Goal: Information Seeking & Learning: Learn about a topic

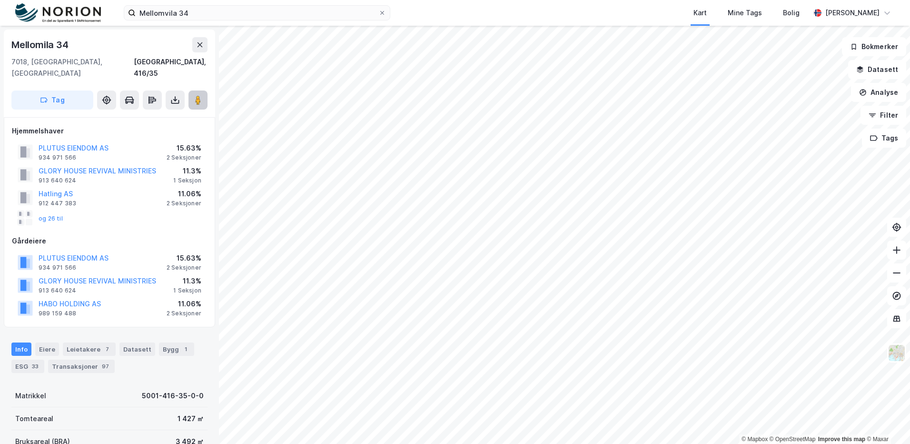
click at [197, 95] on image at bounding box center [198, 100] width 6 height 10
click at [0, 0] on button "og 26 til" at bounding box center [0, 0] width 0 height 0
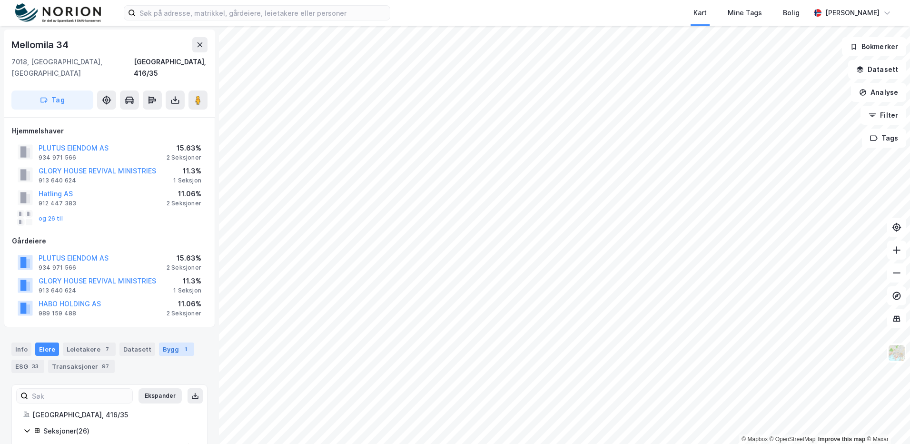
click at [161, 342] on div "Bygg 1" at bounding box center [176, 348] width 35 height 13
click at [0, 0] on button "og 26 til" at bounding box center [0, 0] width 0 height 0
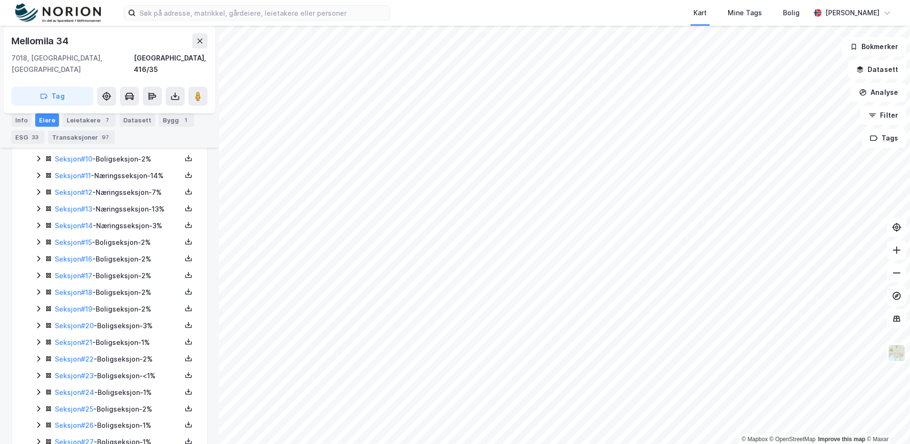
scroll to position [438, 0]
click at [39, 223] on icon at bounding box center [38, 226] width 3 height 6
click at [38, 271] on icon at bounding box center [39, 275] width 8 height 8
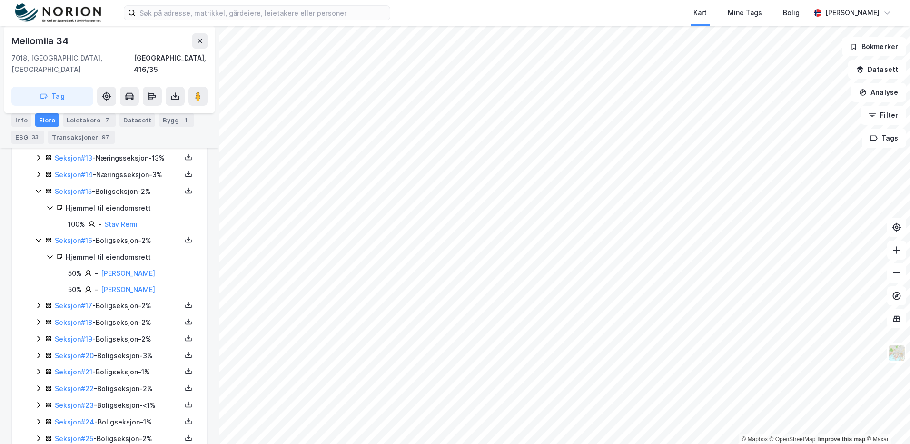
scroll to position [485, 0]
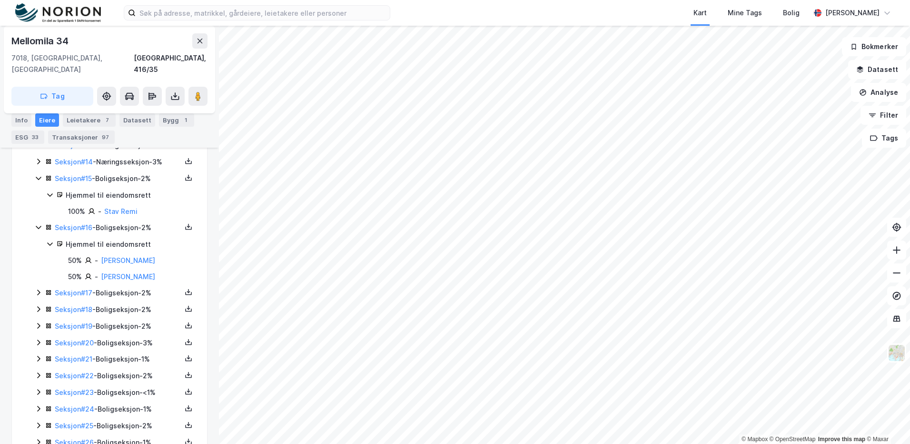
click at [40, 289] on icon at bounding box center [39, 293] width 8 height 8
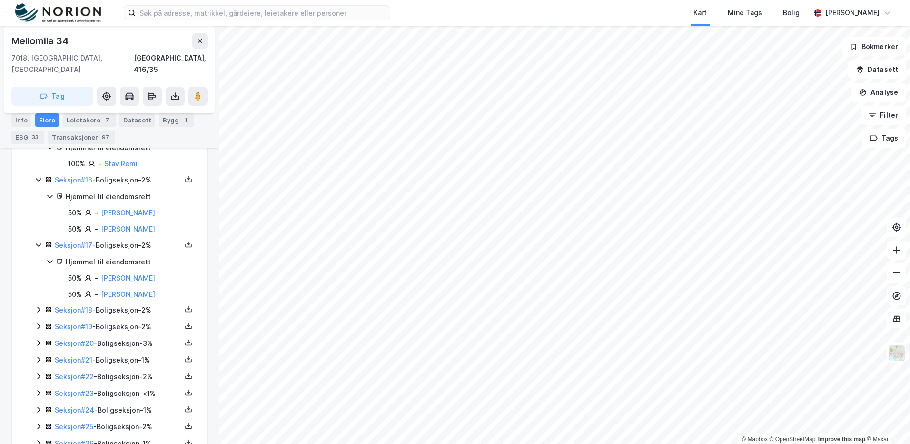
click at [40, 306] on icon at bounding box center [39, 310] width 8 height 8
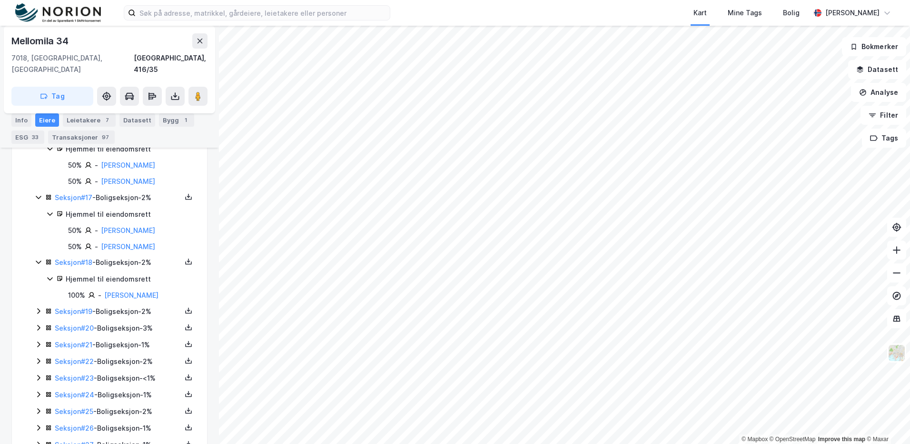
click at [40, 309] on icon at bounding box center [38, 312] width 3 height 6
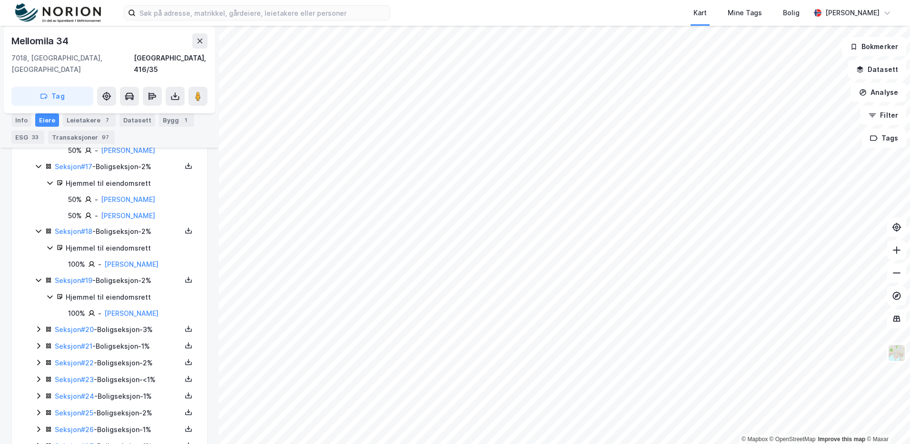
scroll to position [628, 0]
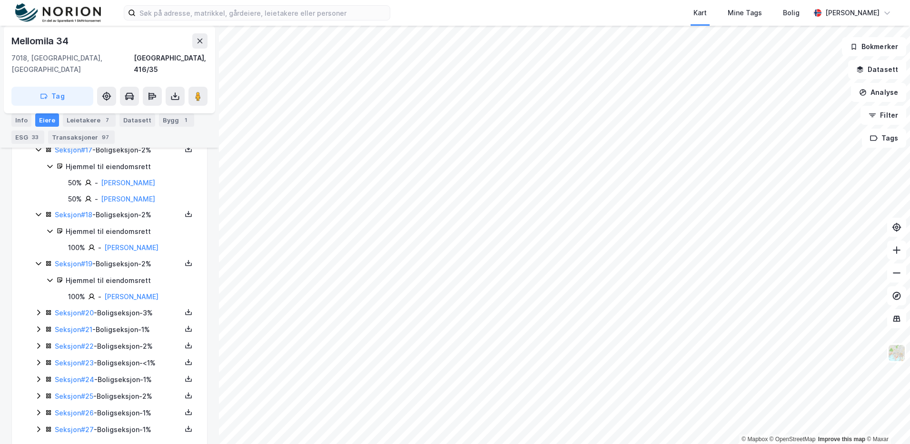
click at [36, 309] on icon at bounding box center [39, 313] width 8 height 8
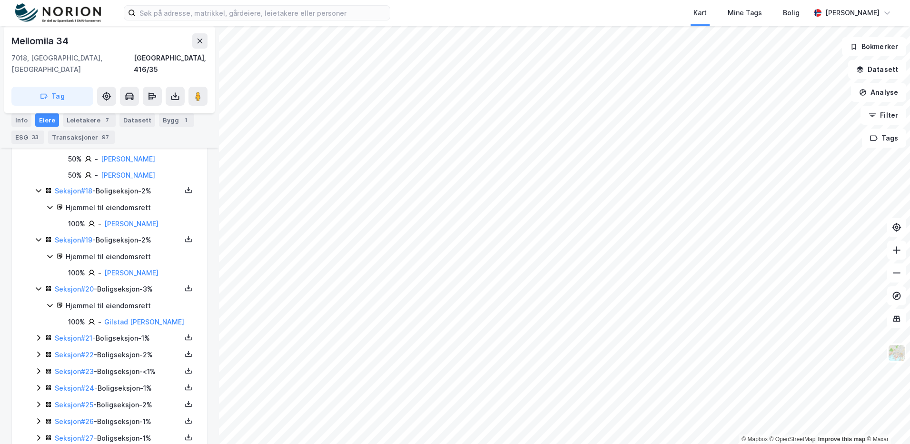
scroll to position [664, 0]
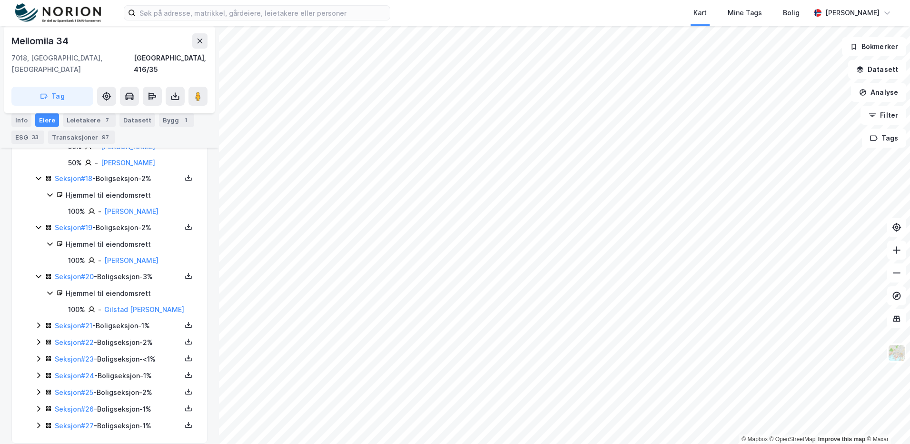
click at [40, 321] on icon at bounding box center [39, 325] width 8 height 8
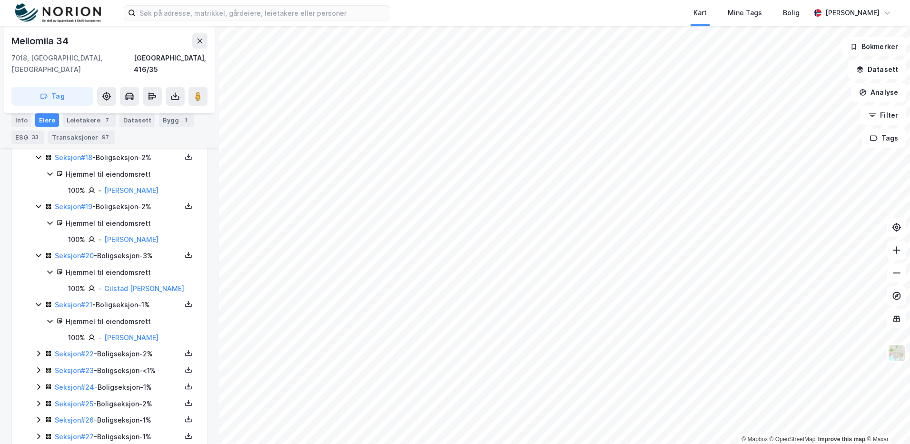
scroll to position [696, 0]
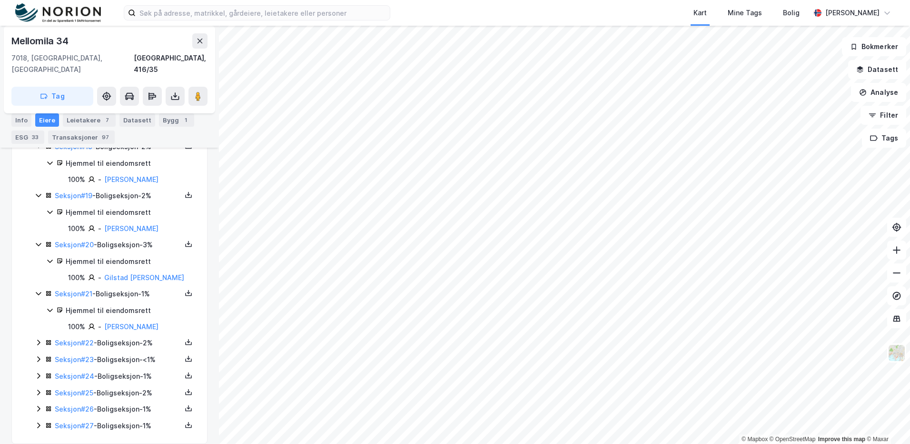
click at [37, 339] on icon at bounding box center [39, 343] width 8 height 8
click at [37, 356] on icon at bounding box center [39, 360] width 8 height 8
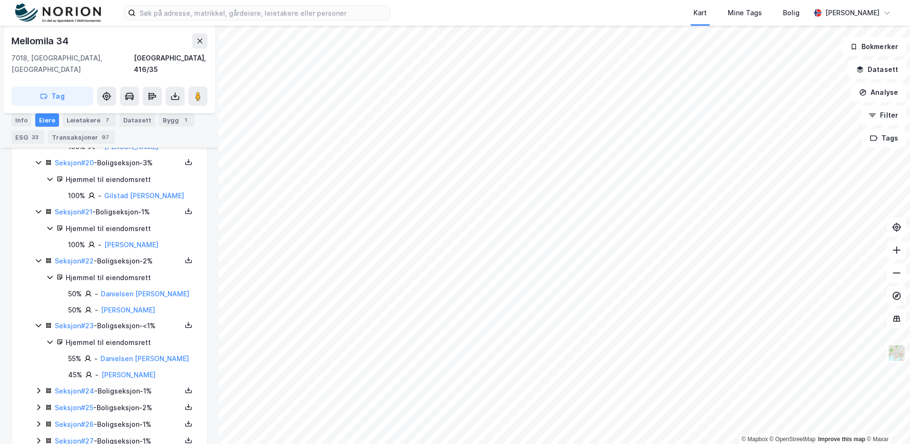
scroll to position [793, 0]
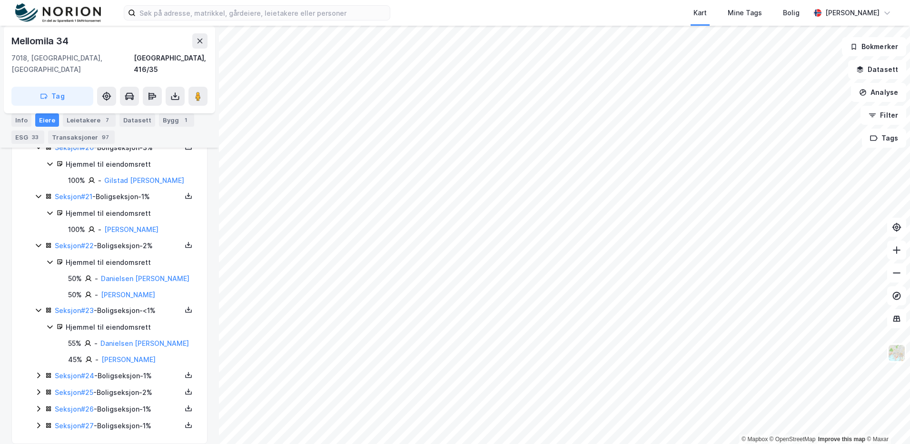
click at [38, 371] on icon at bounding box center [39, 375] width 8 height 8
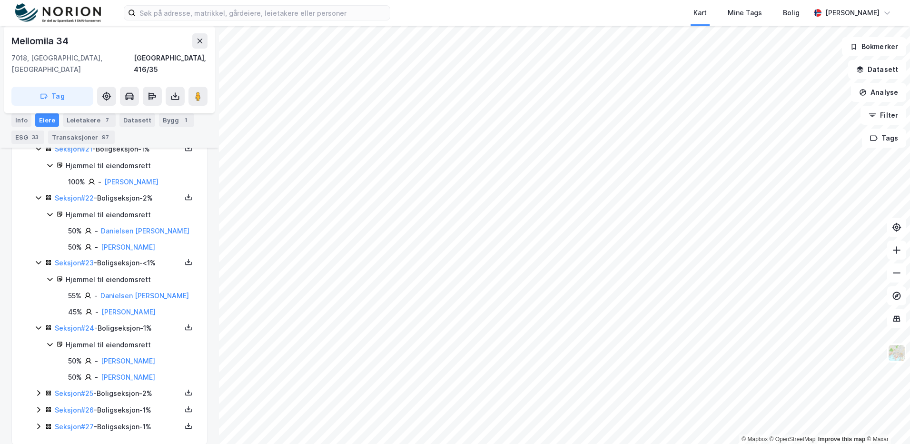
scroll to position [842, 0]
click at [36, 388] on icon at bounding box center [39, 392] width 8 height 8
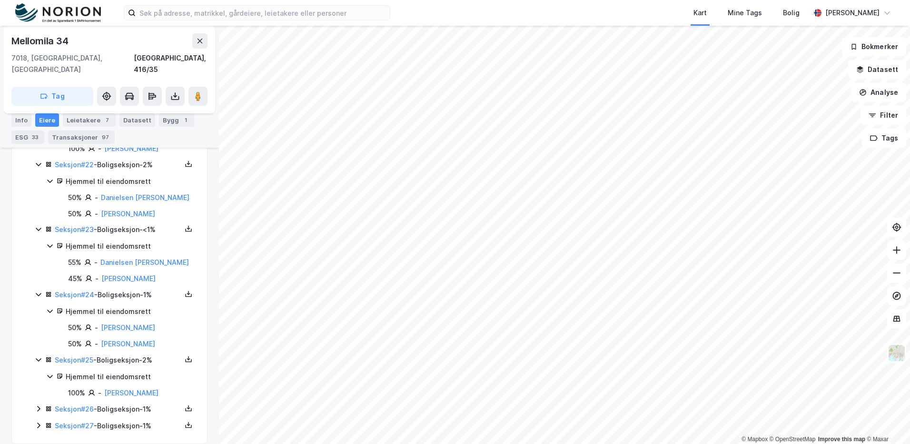
click at [37, 405] on icon at bounding box center [39, 409] width 8 height 8
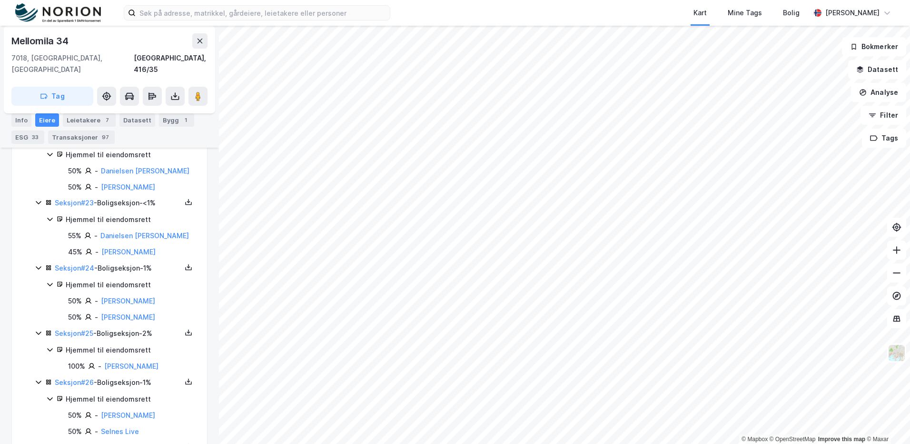
scroll to position [923, 0]
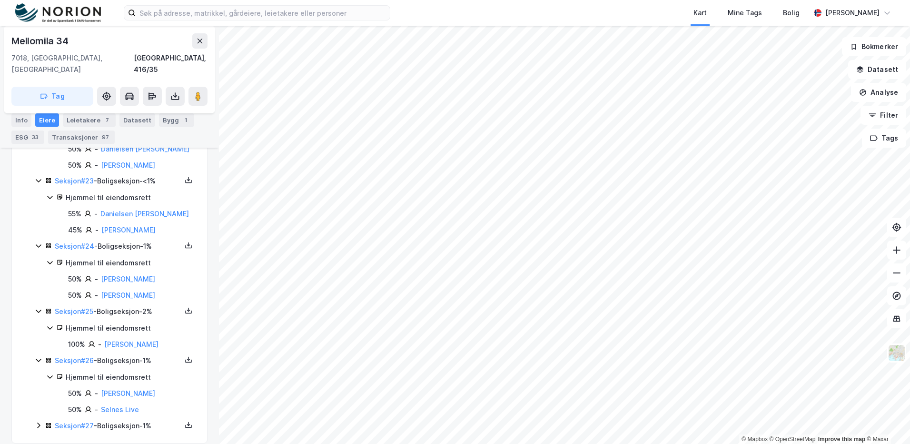
click at [37, 421] on icon at bounding box center [39, 425] width 8 height 8
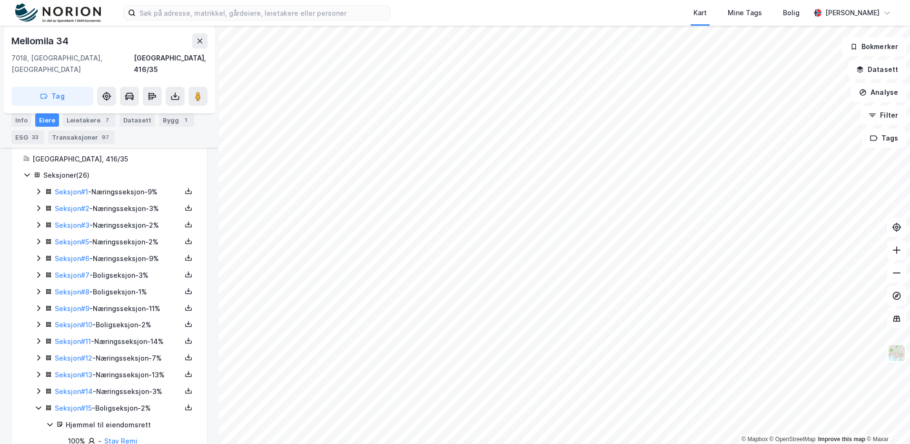
scroll to position [240, 0]
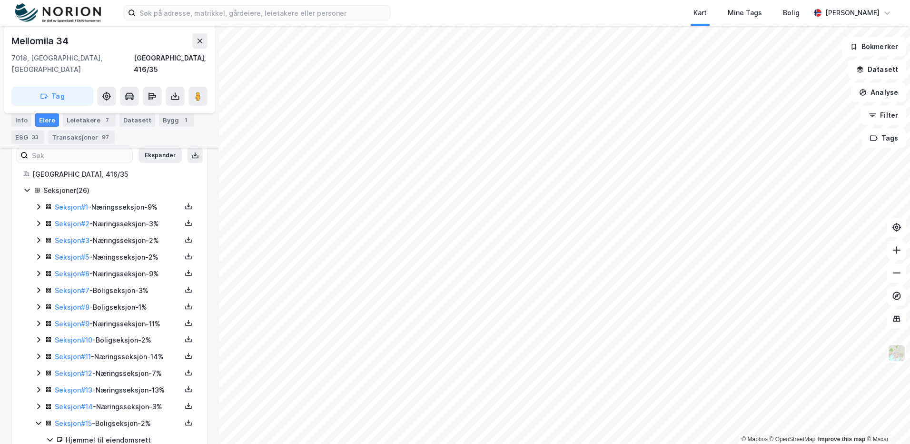
click at [38, 303] on icon at bounding box center [39, 307] width 8 height 8
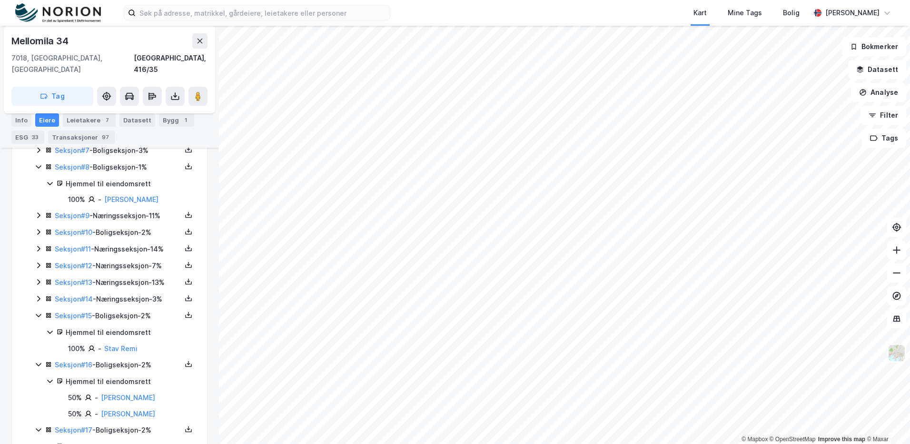
scroll to position [368, 0]
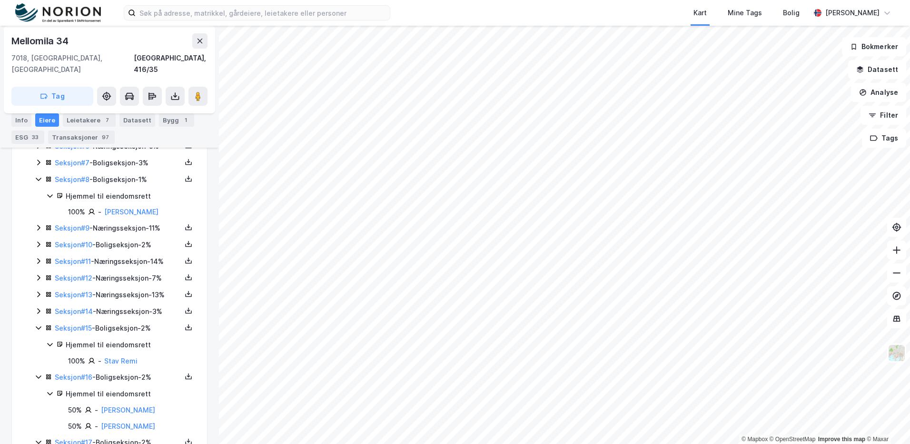
click at [39, 307] on icon at bounding box center [39, 311] width 8 height 8
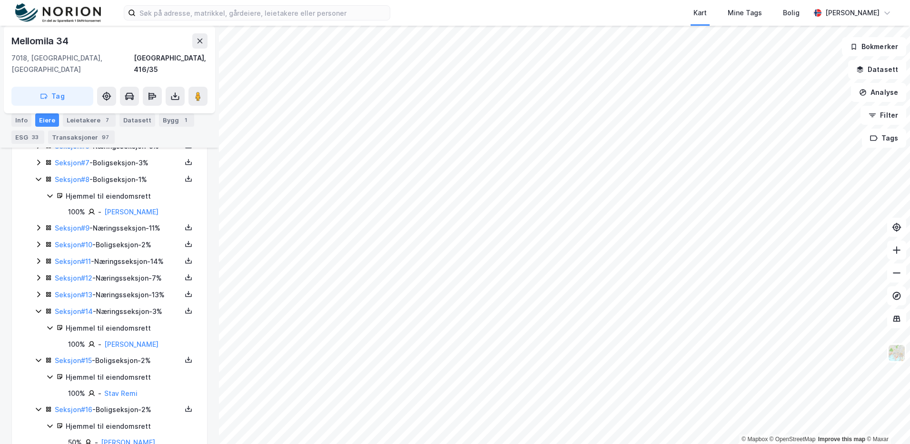
click at [37, 290] on icon at bounding box center [39, 294] width 8 height 8
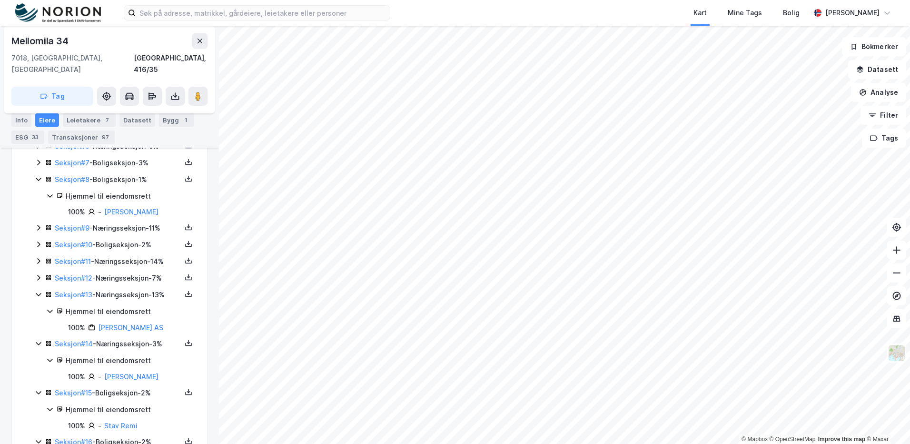
click at [39, 274] on icon at bounding box center [39, 278] width 8 height 8
click at [40, 257] on icon at bounding box center [39, 261] width 8 height 8
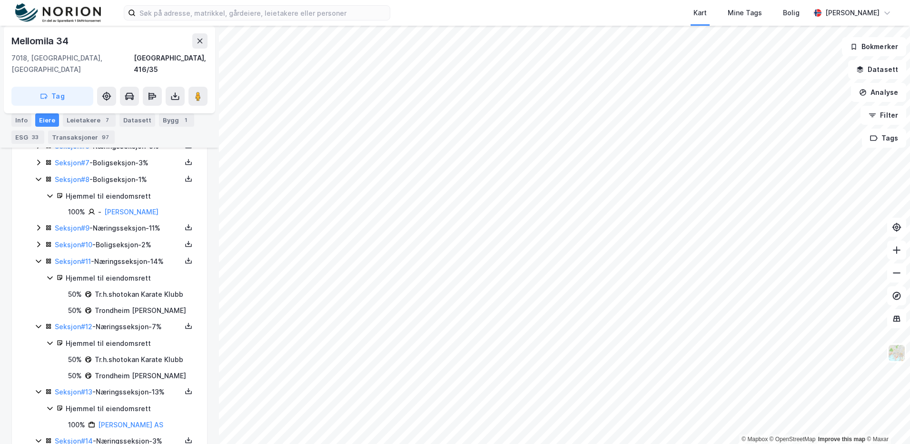
click at [35, 240] on icon at bounding box center [39, 244] width 8 height 8
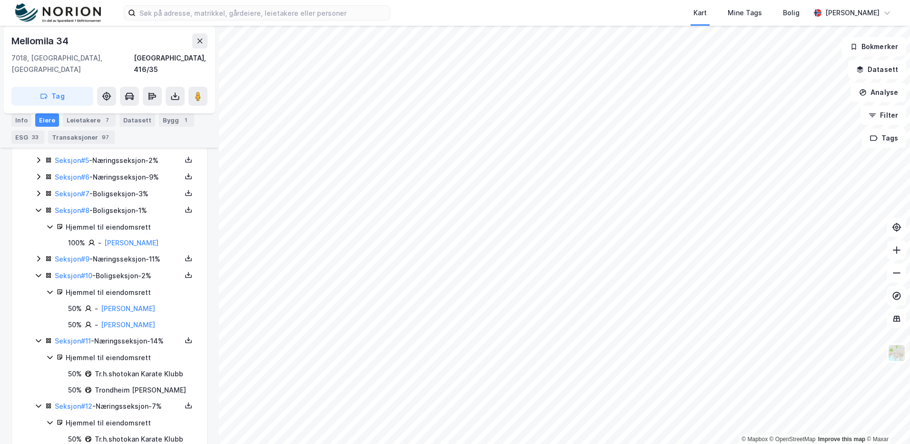
scroll to position [320, 0]
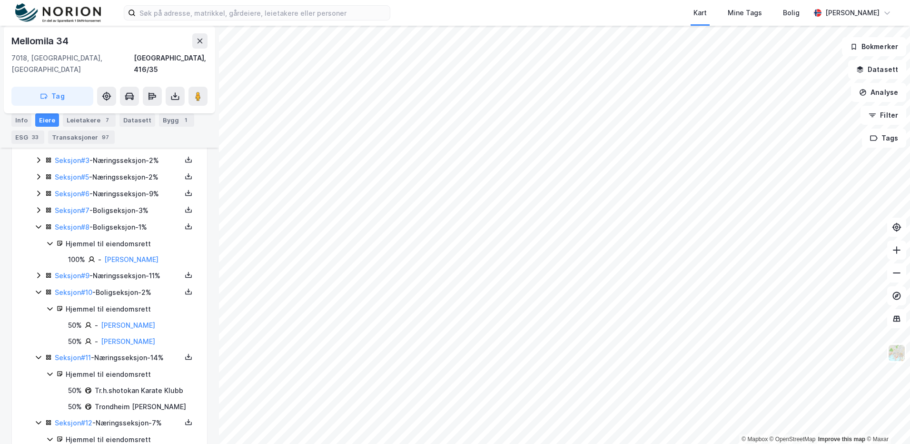
click at [36, 270] on div "Seksjon # 9 - Næringsseksjon - 11%" at bounding box center [115, 276] width 161 height 12
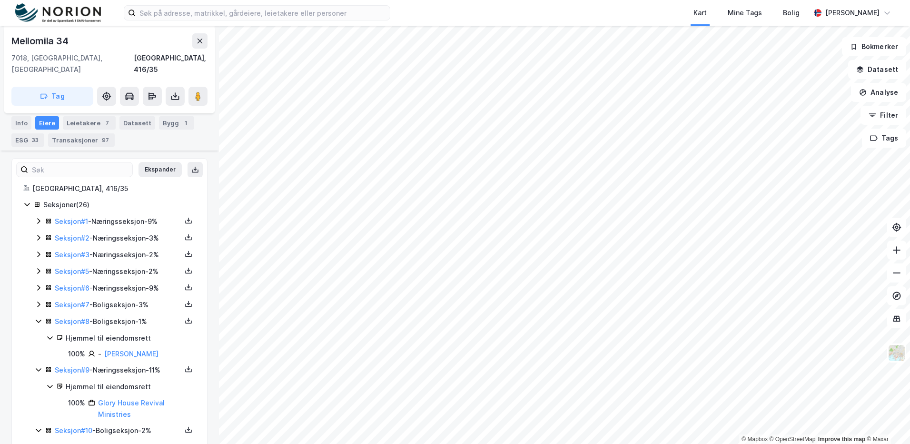
scroll to position [225, 0]
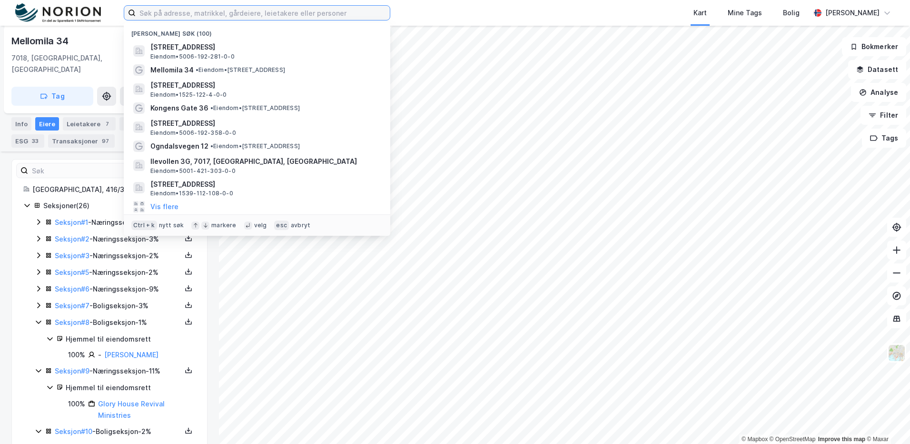
click at [167, 17] on input at bounding box center [263, 13] width 254 height 14
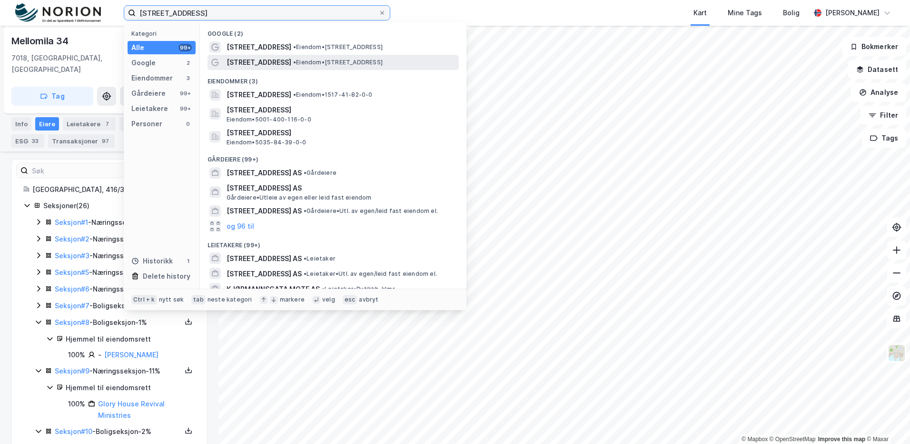
type input "kjøpmannsgata 17"
click at [294, 68] on div "Kjøpmannsgata 17 • Eiendom • Kjøpmannsgata 17, 7013 Trondheim" at bounding box center [333, 62] width 251 height 15
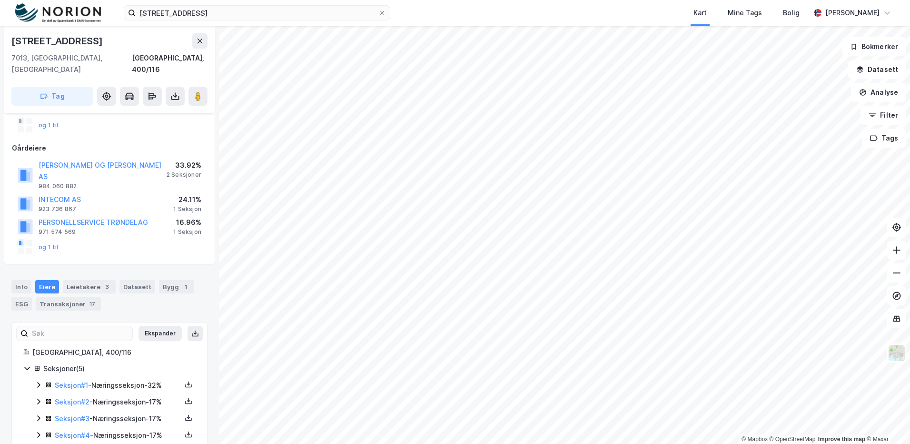
scroll to position [108, 0]
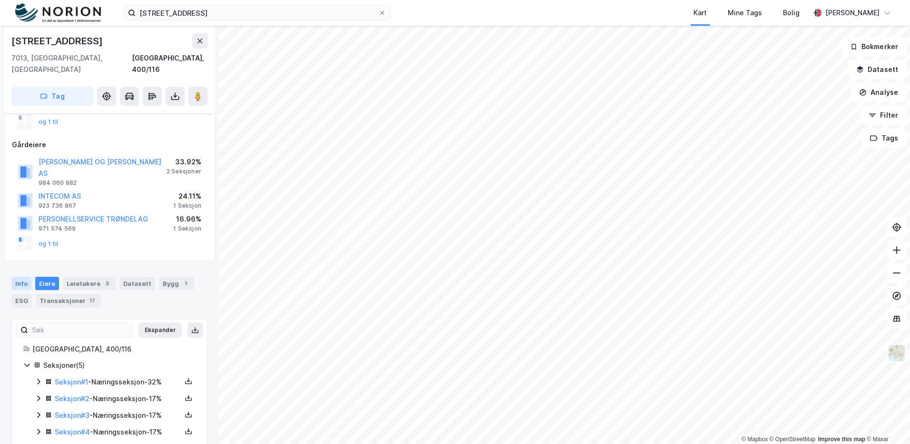
click at [22, 277] on div "Info" at bounding box center [21, 283] width 20 height 13
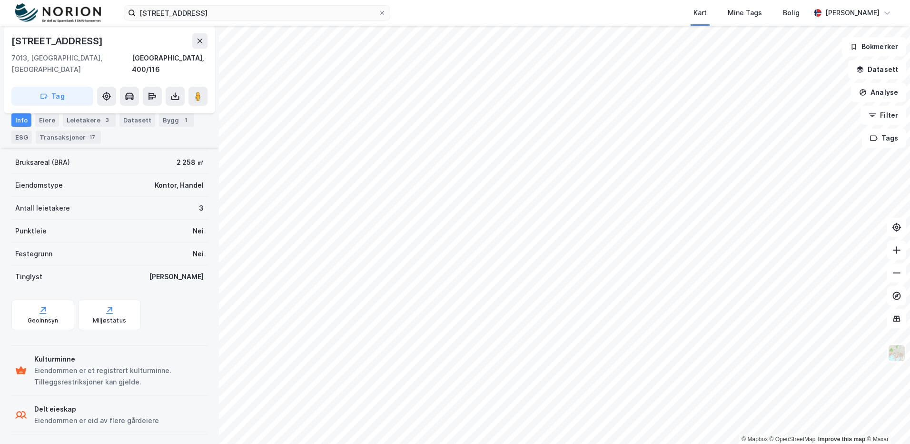
scroll to position [331, 0]
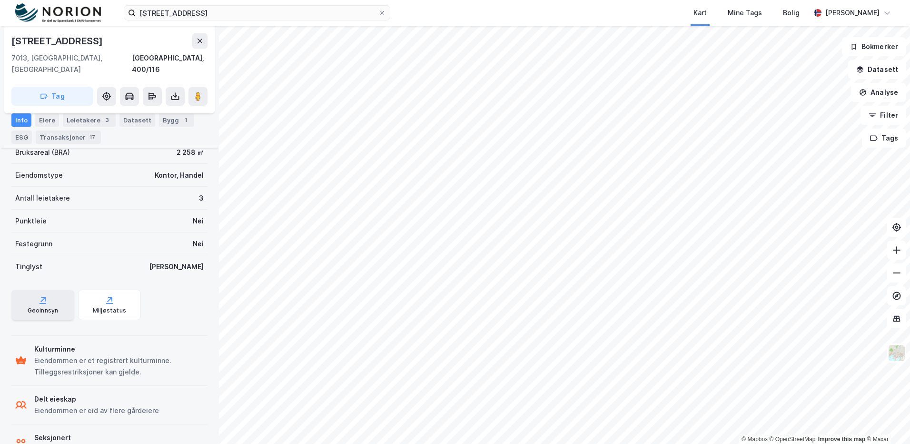
click at [49, 307] on div "Geoinnsyn" at bounding box center [43, 311] width 31 height 8
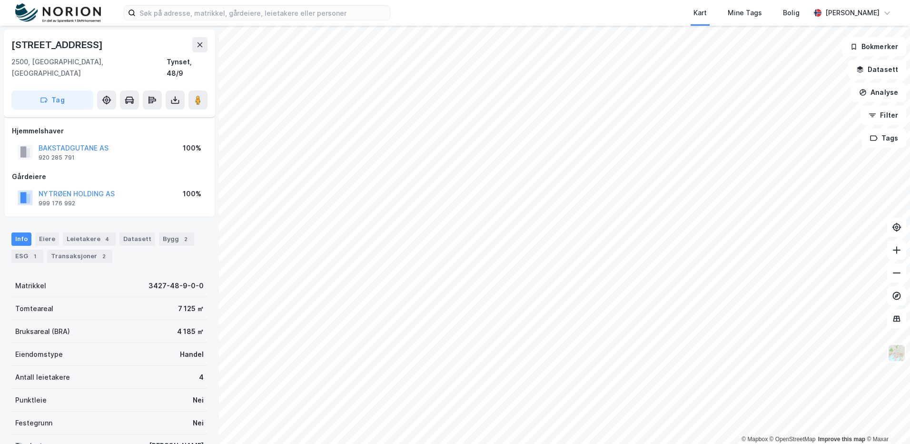
scroll to position [67, 0]
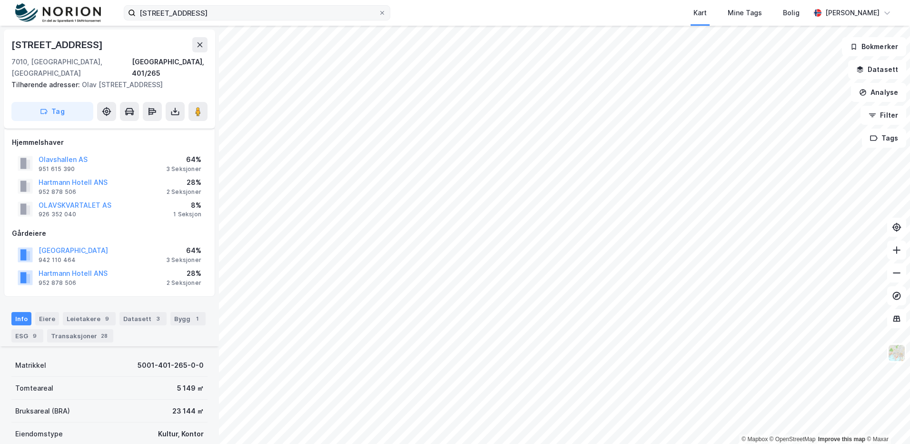
scroll to position [286, 0]
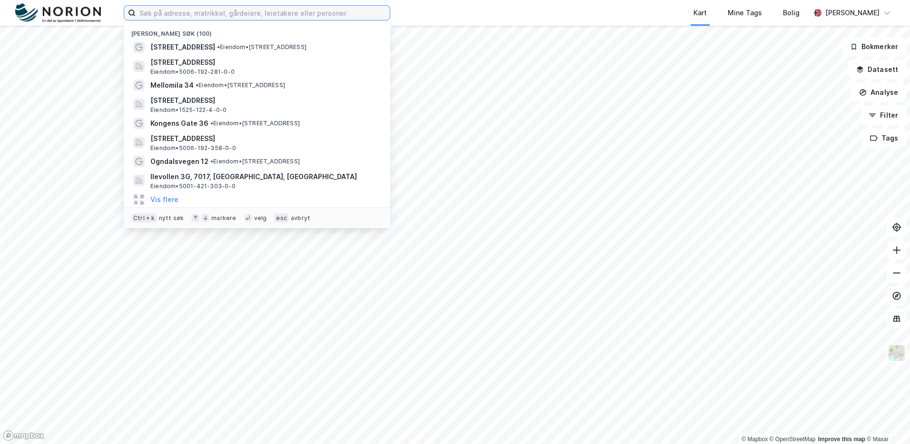
click at [184, 10] on input at bounding box center [263, 13] width 254 height 14
click at [194, 11] on input at bounding box center [263, 13] width 254 height 14
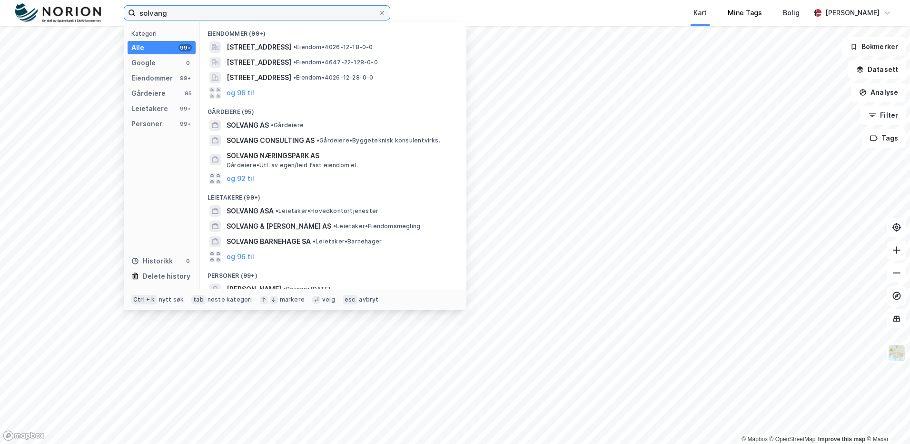
type input "solvang"
click at [498, 19] on div "Kart Mine Tags Bolig" at bounding box center [623, 13] width 374 height 26
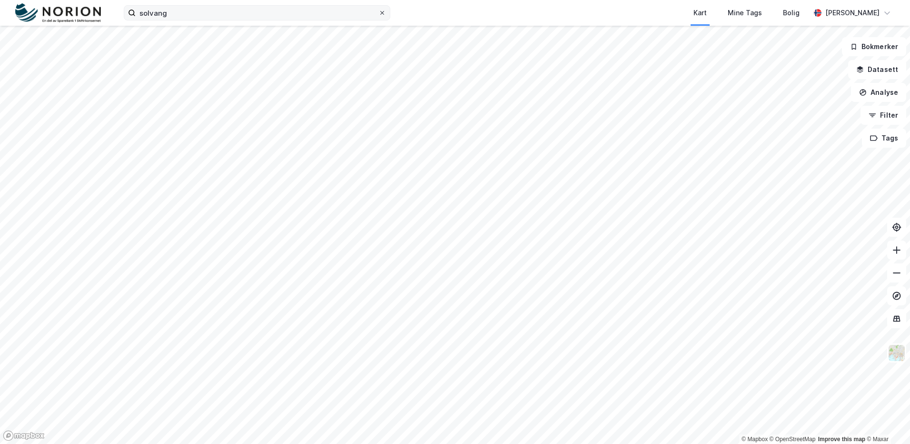
click at [380, 12] on icon at bounding box center [383, 13] width 6 height 6
click at [379, 12] on input "solvang" at bounding box center [257, 13] width 243 height 14
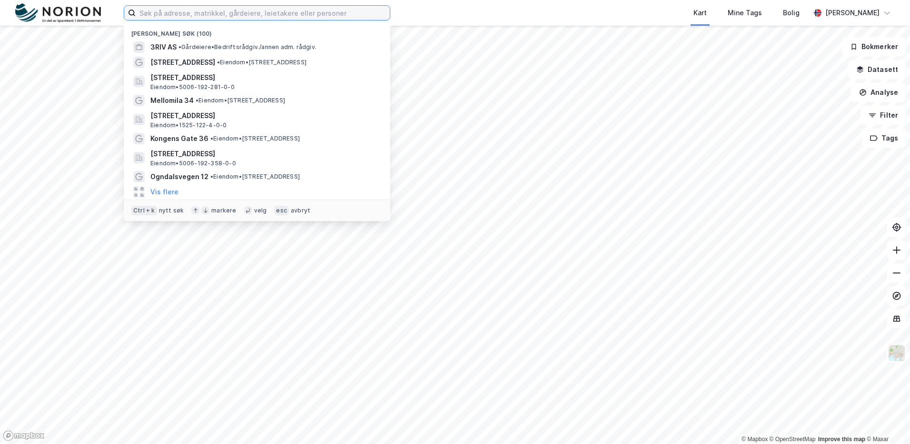
click at [180, 10] on input at bounding box center [263, 13] width 254 height 14
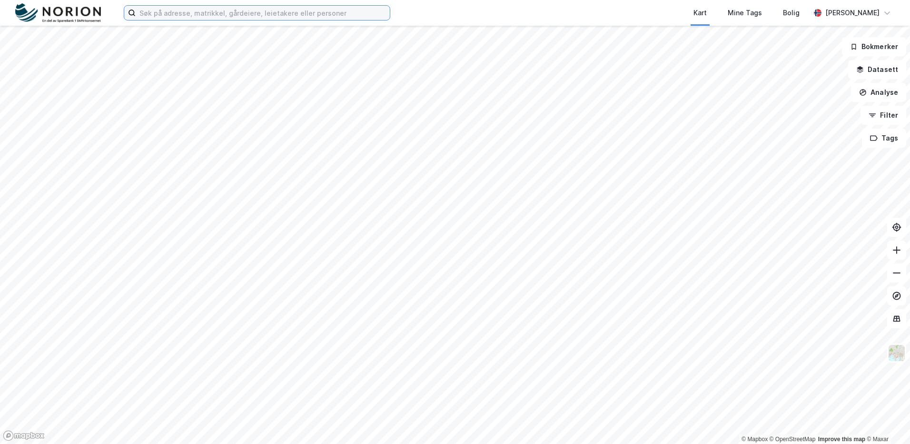
click at [297, 8] on input at bounding box center [263, 13] width 254 height 14
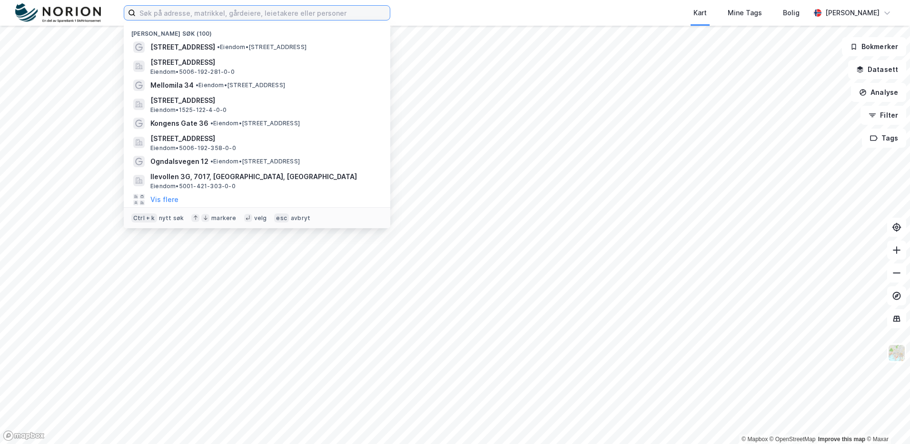
paste input "3riv AS"
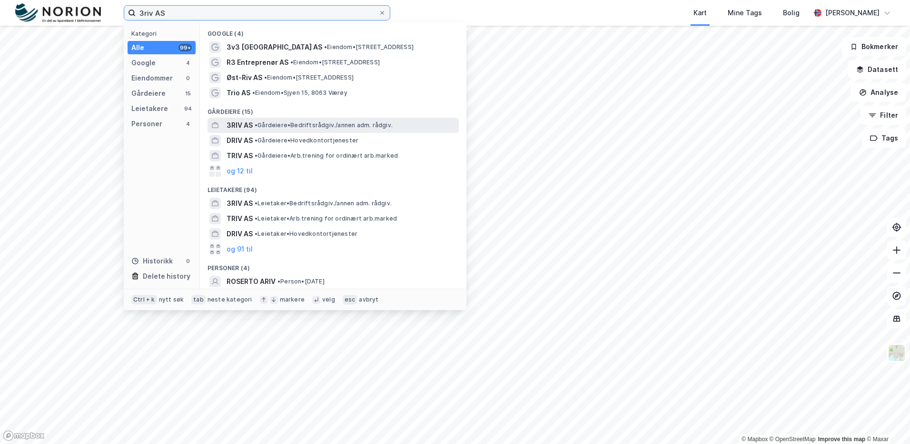
type input "3riv AS"
click at [258, 128] on span "•" at bounding box center [256, 124] width 3 height 7
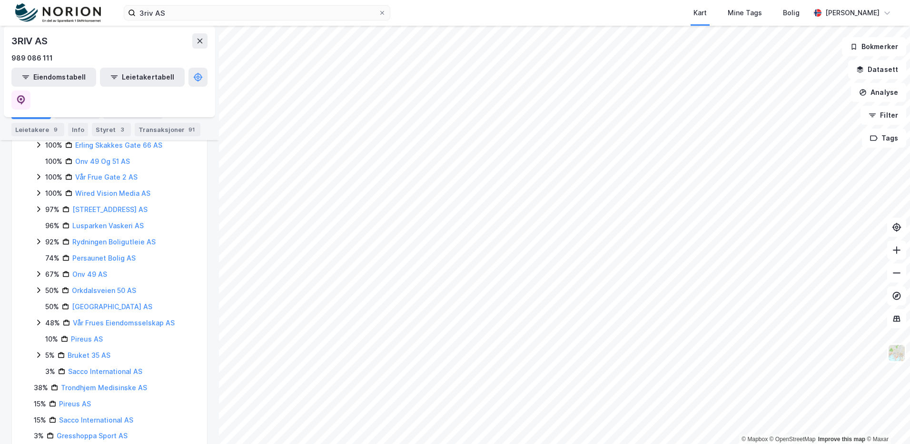
scroll to position [190, 0]
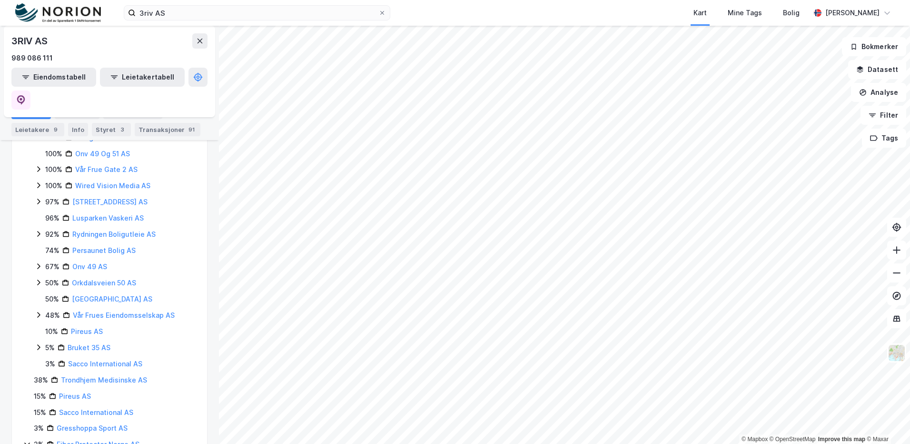
click at [40, 279] on icon at bounding box center [39, 283] width 8 height 8
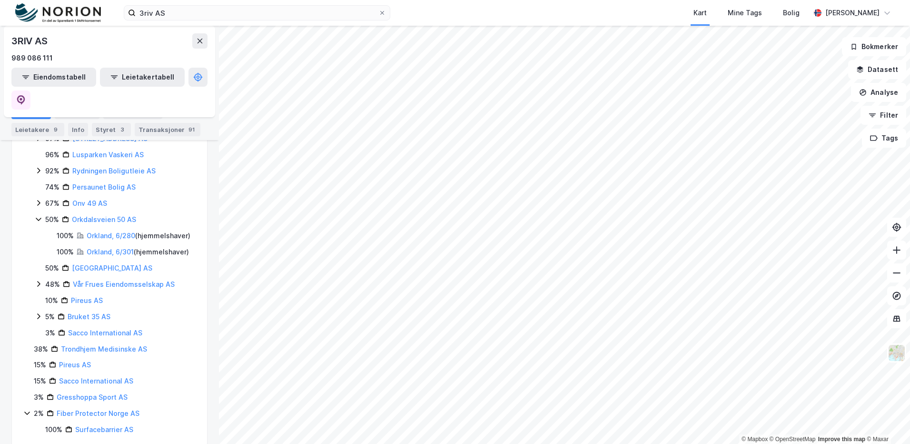
scroll to position [269, 0]
